Goal: Information Seeking & Learning: Find specific fact

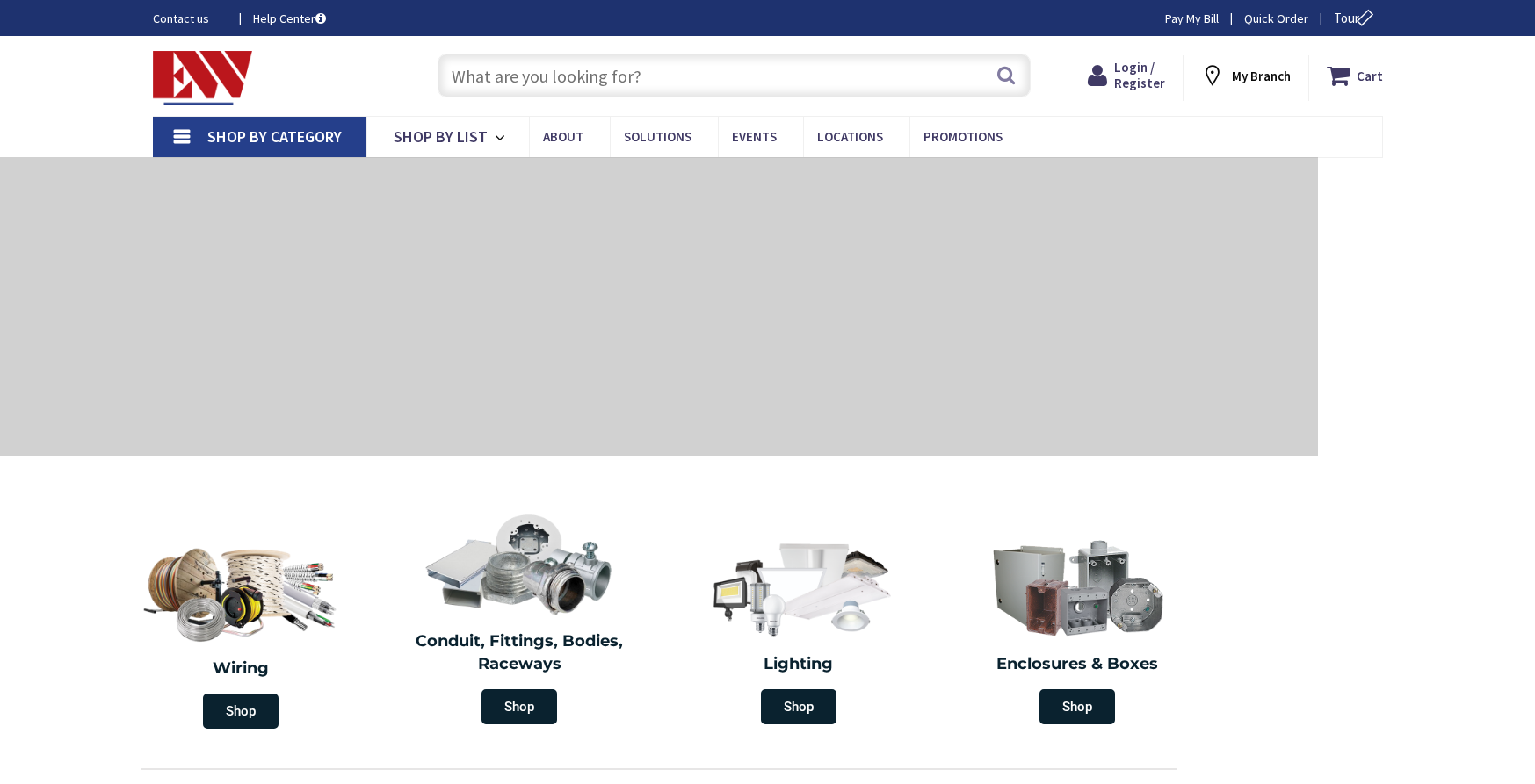
type input "[GEOGRAPHIC_DATA], [GEOGRAPHIC_DATA]"
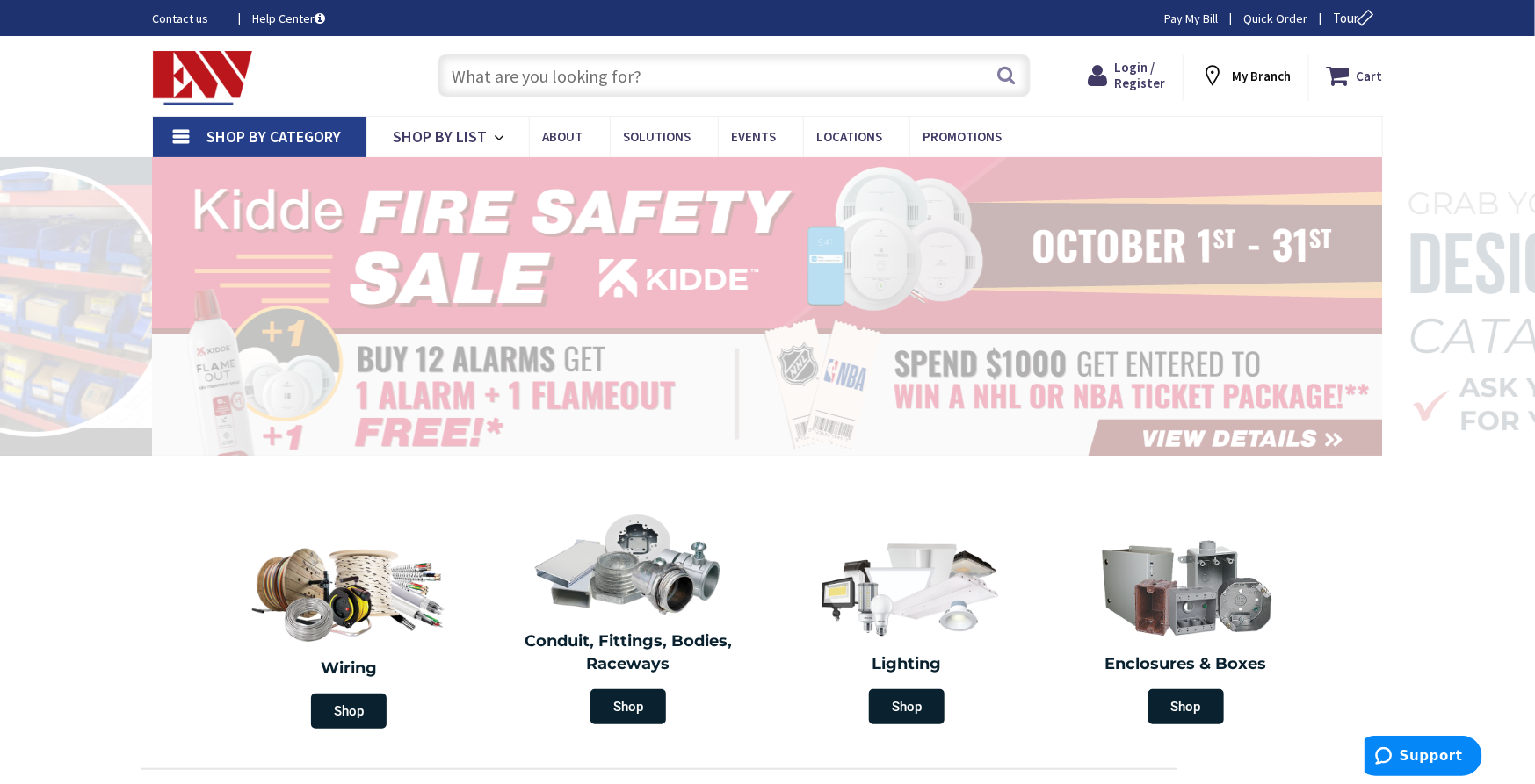
click at [726, 75] on input "text" at bounding box center [734, 75] width 593 height 44
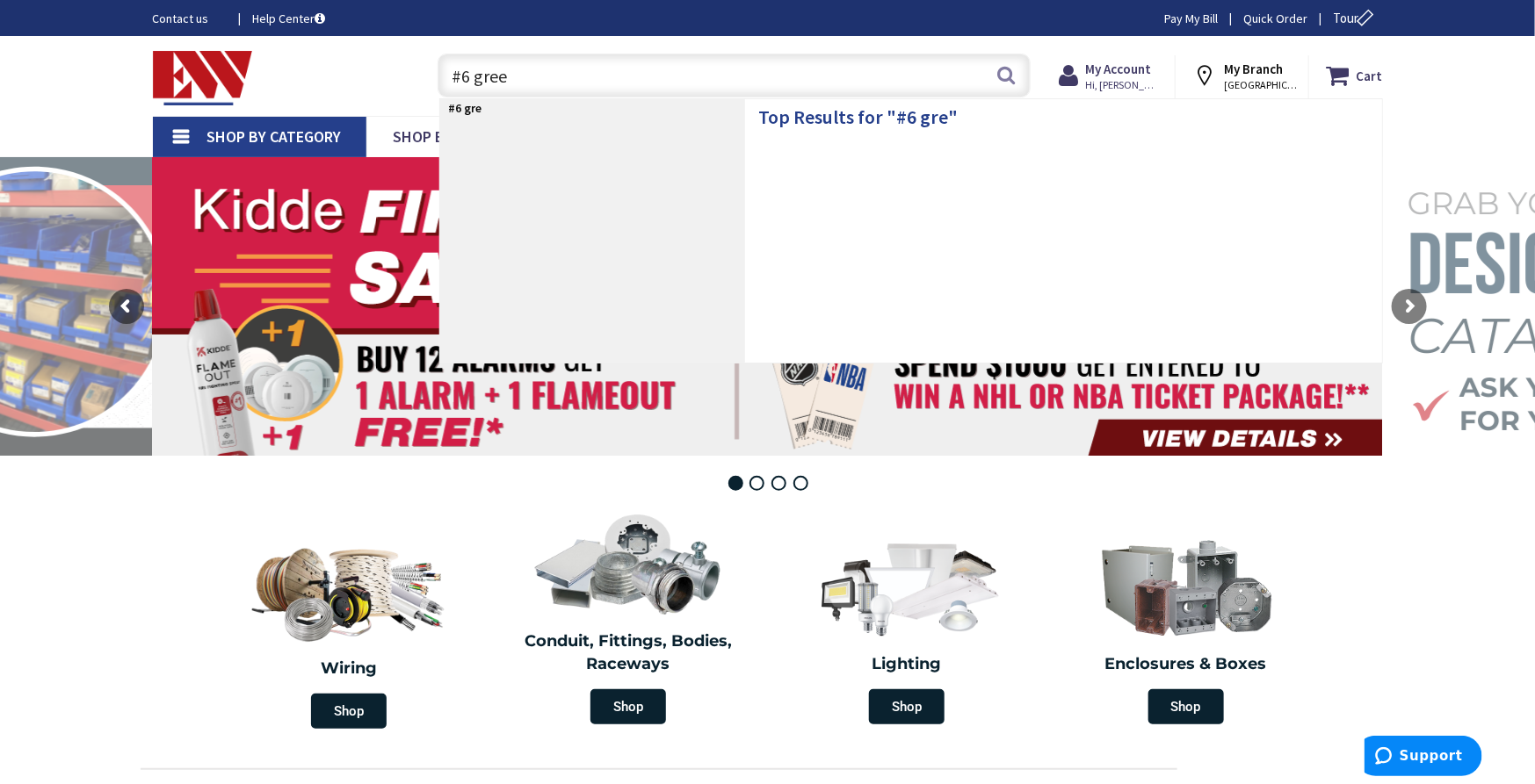
type input "#6 green"
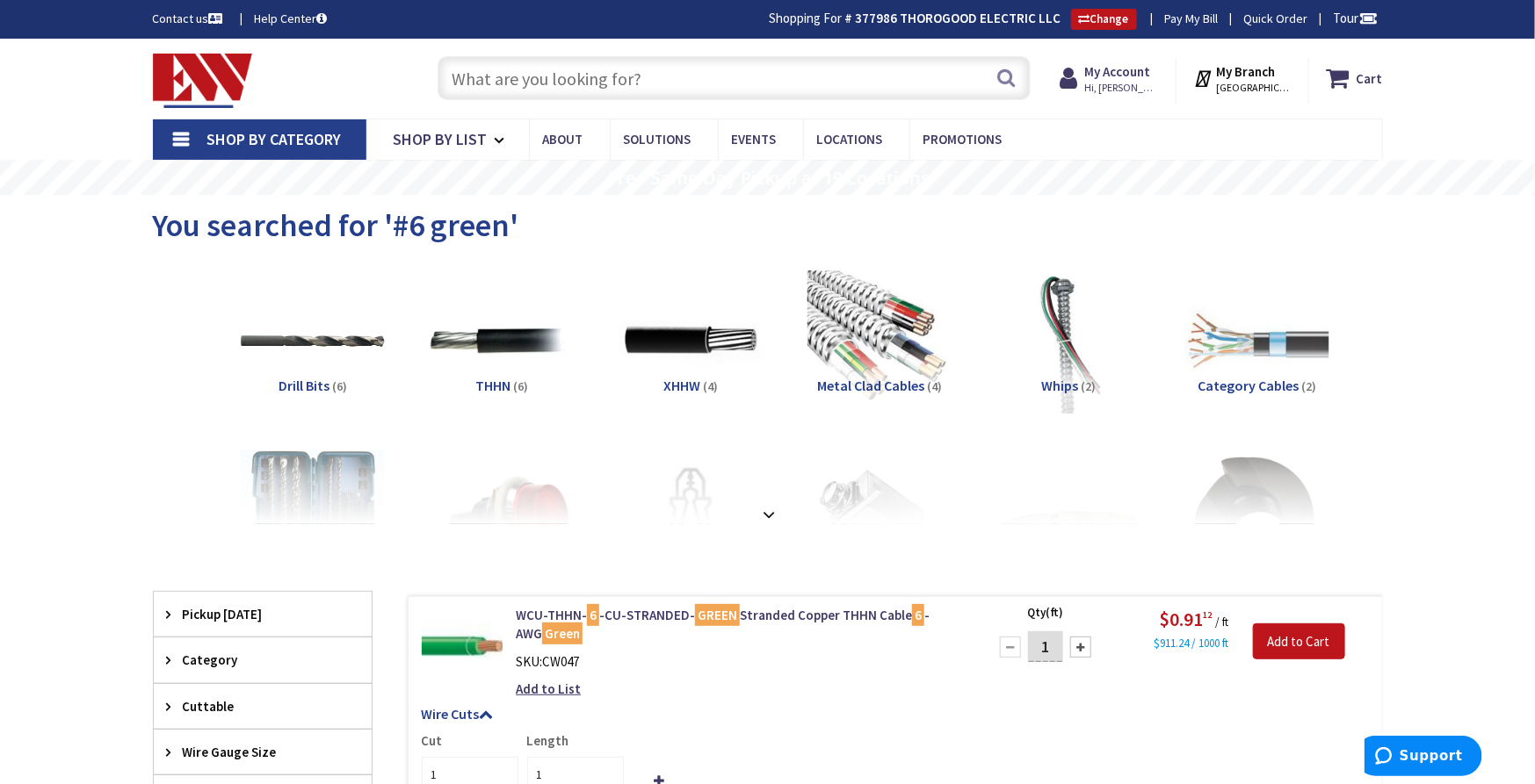
click at [606, 73] on input "text" at bounding box center [734, 78] width 593 height 44
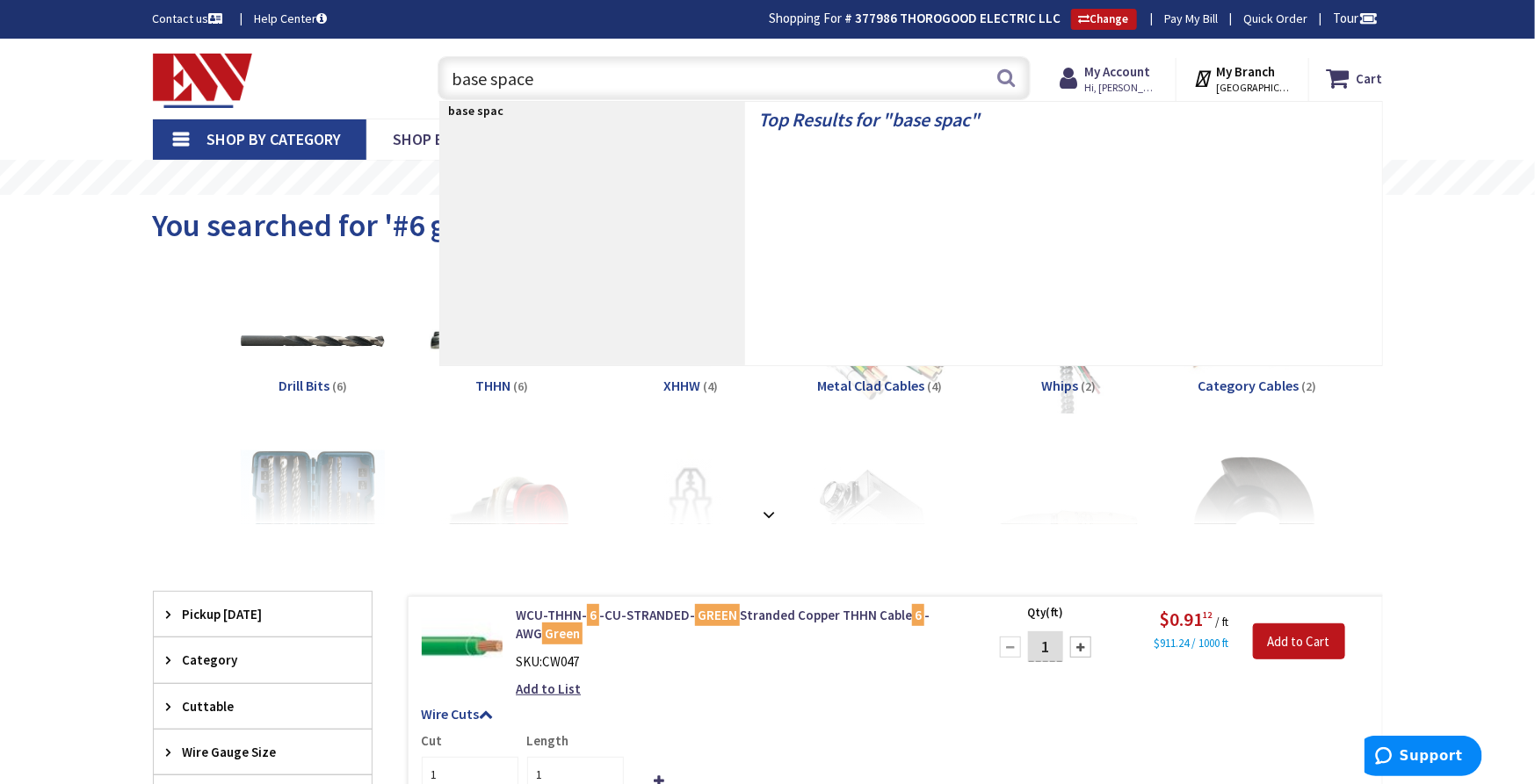
type input "base spacer"
